Goal: Task Accomplishment & Management: Use online tool/utility

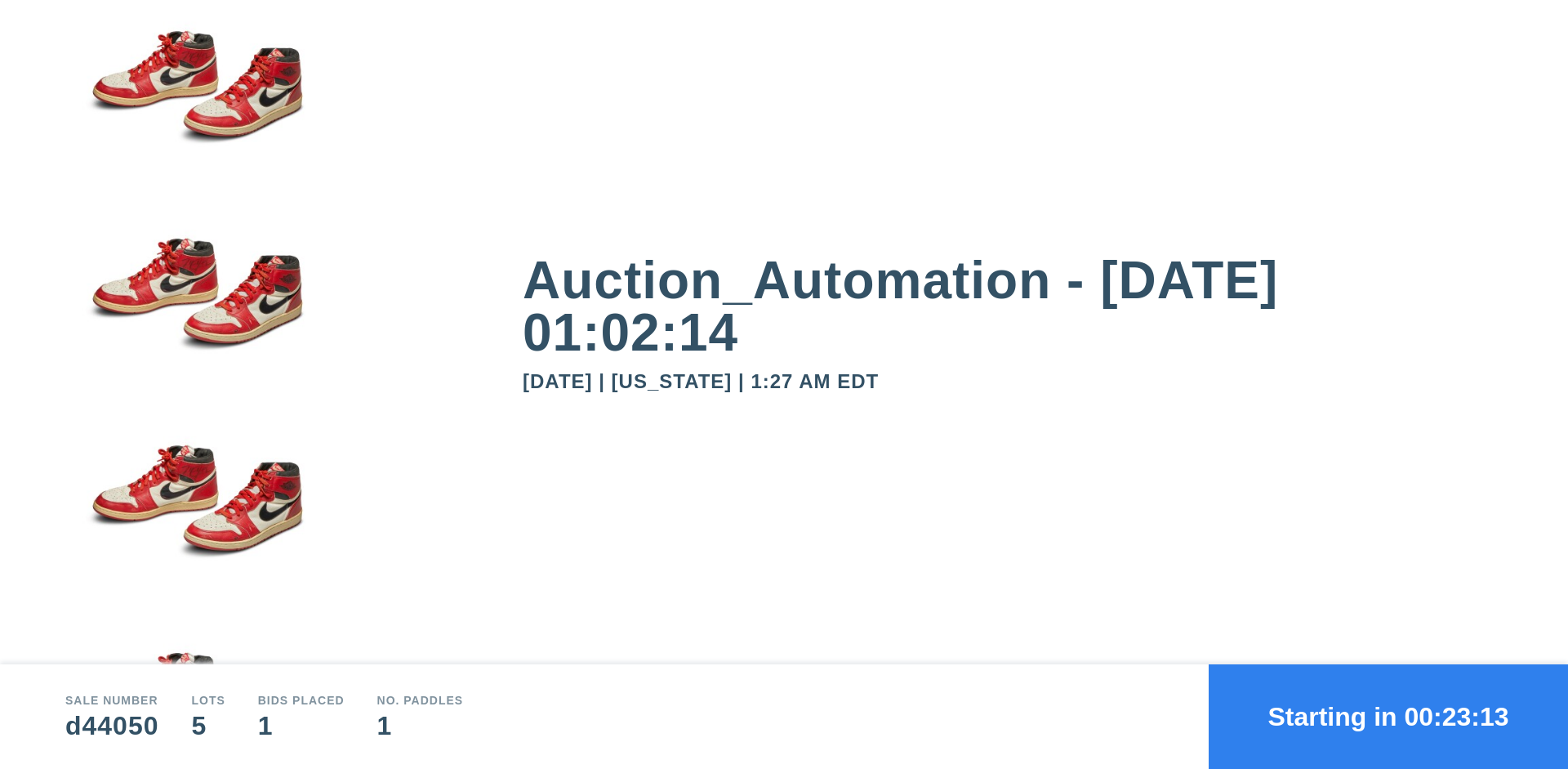
click at [1388, 716] on button "Starting in 00:23:13" at bounding box center [1389, 716] width 360 height 104
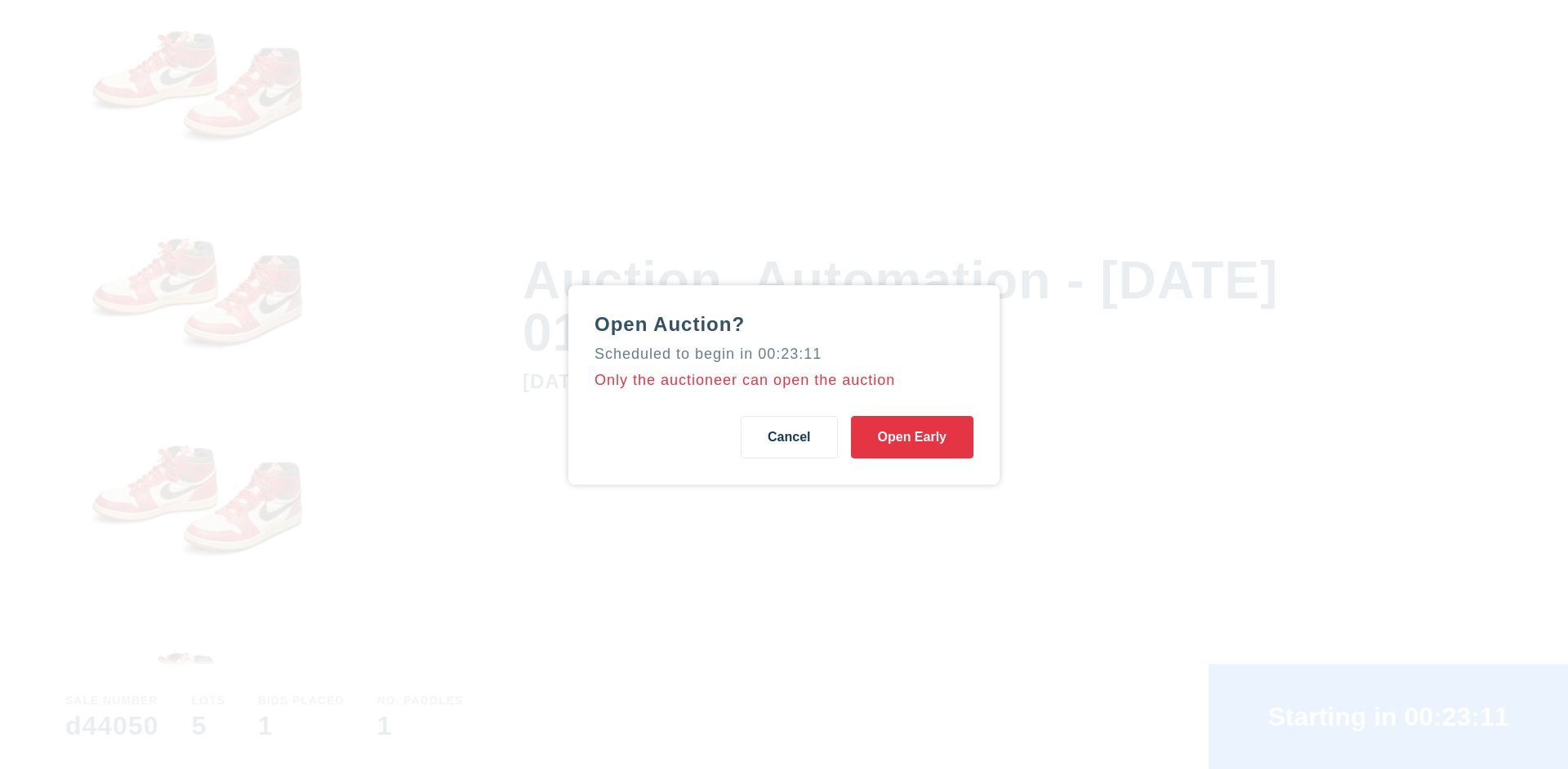
click at [912, 436] on button "Open Early" at bounding box center [912, 437] width 123 height 43
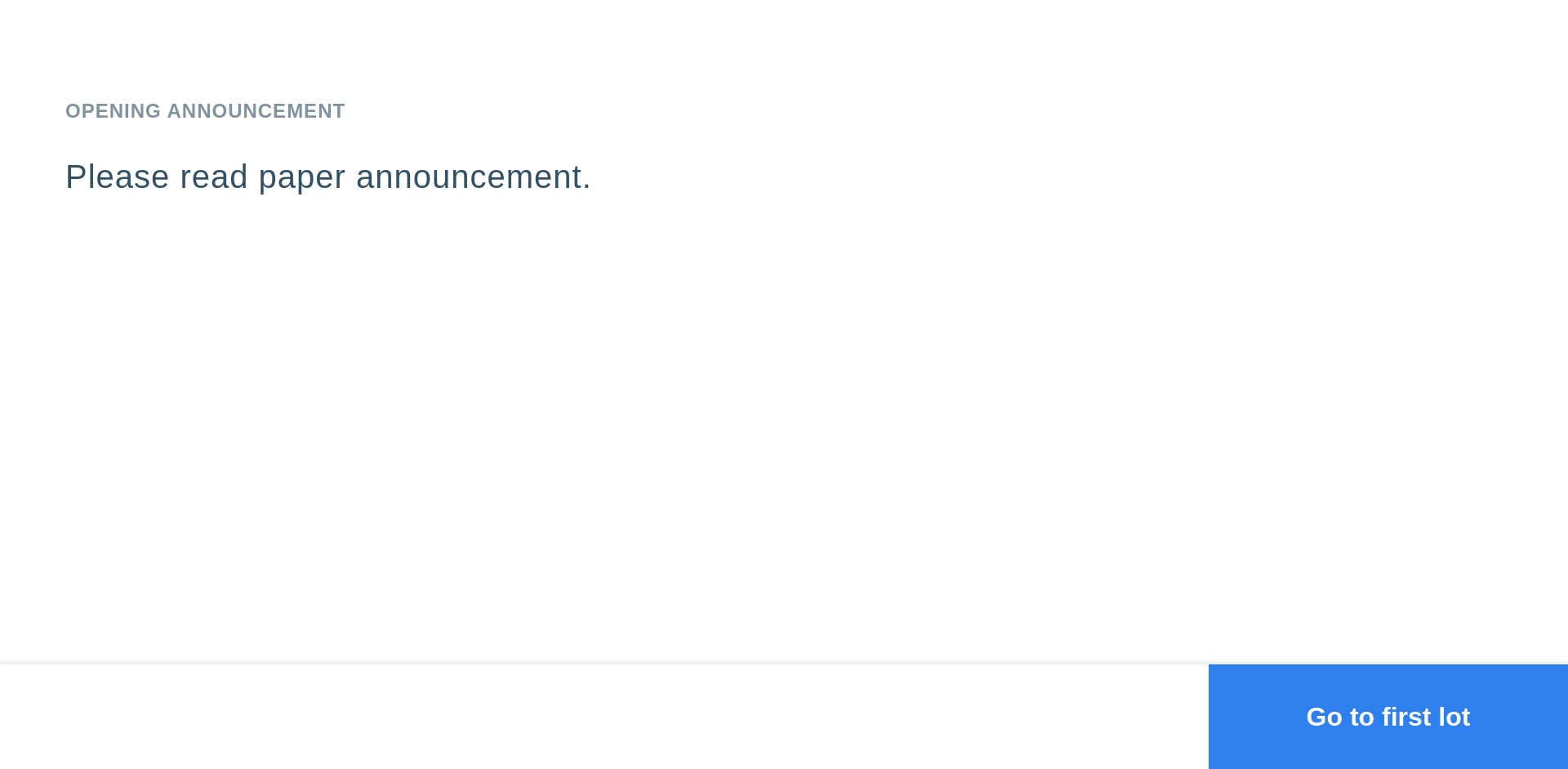
click at [1388, 716] on button "Go to first lot" at bounding box center [1389, 716] width 360 height 104
